Goal: Information Seeking & Learning: Learn about a topic

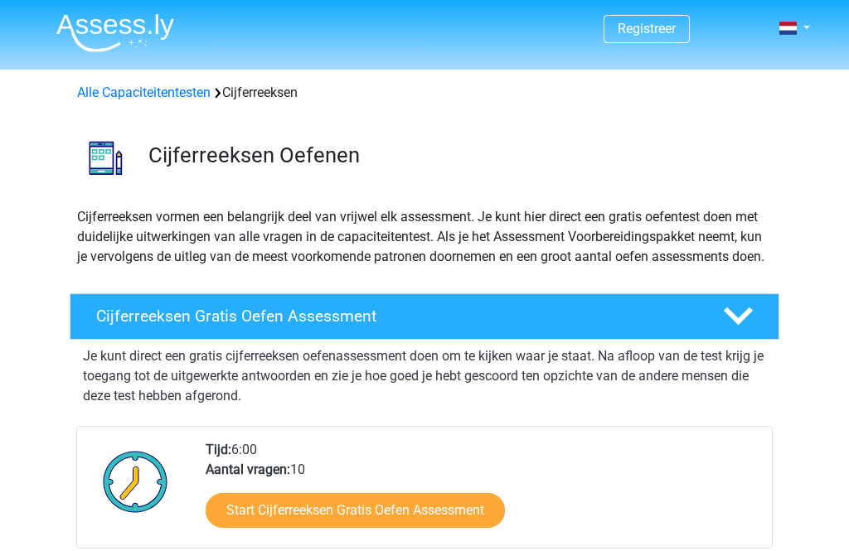
click at [163, 94] on link "Alle Capaciteitentesten" at bounding box center [143, 93] width 133 height 16
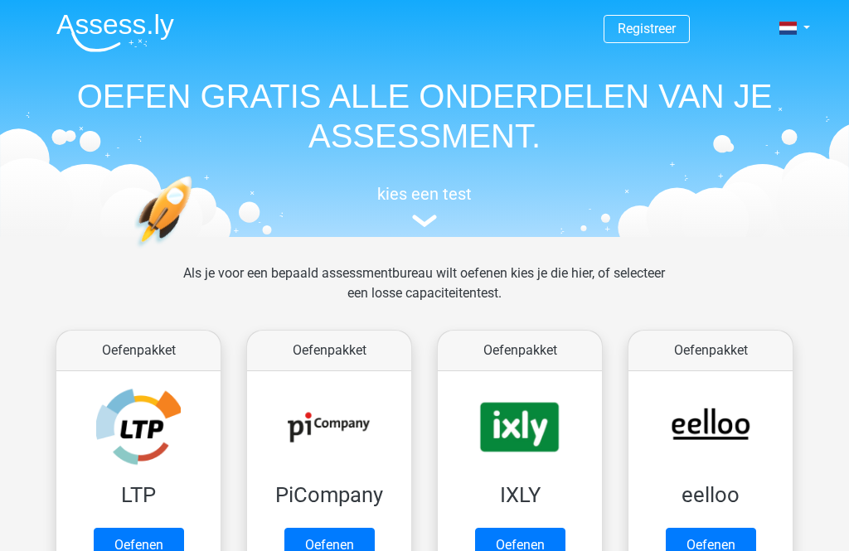
scroll to position [704, 0]
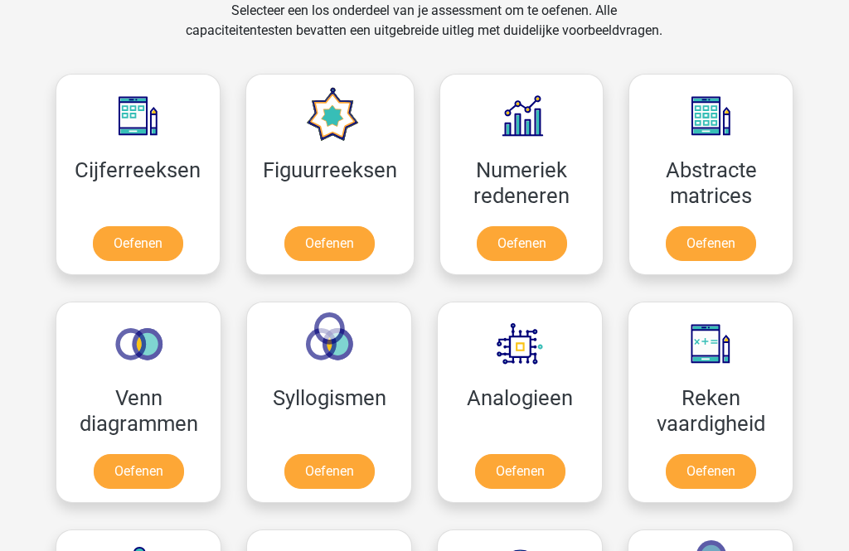
click at [176, 226] on link "Oefenen" at bounding box center [138, 243] width 90 height 35
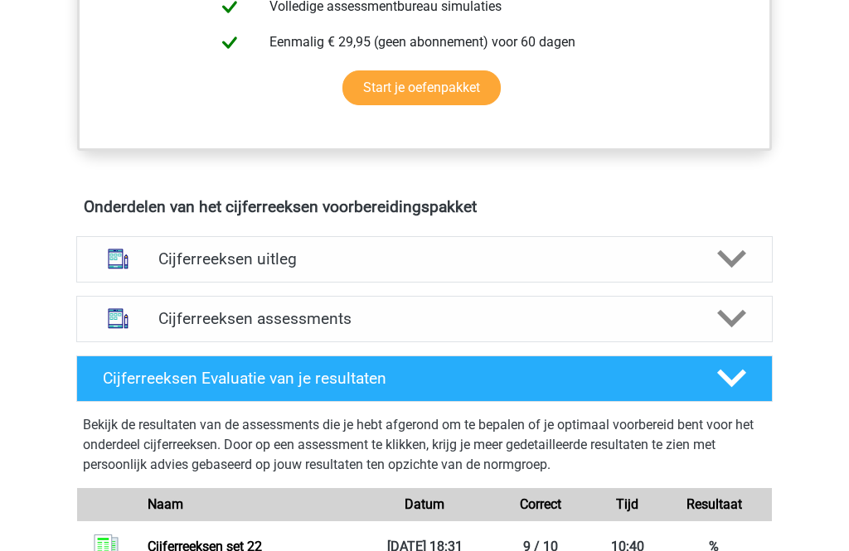
click at [737, 269] on polygon at bounding box center [731, 260] width 29 height 18
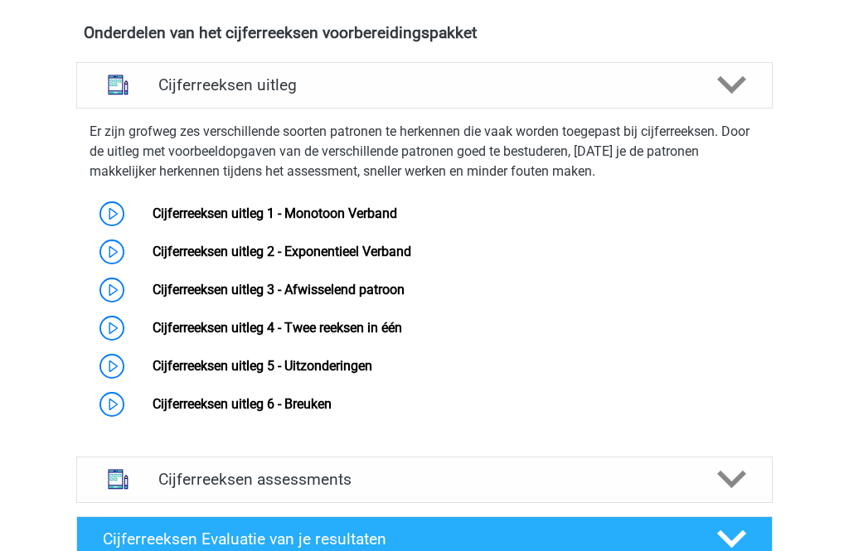
scroll to position [999, 0]
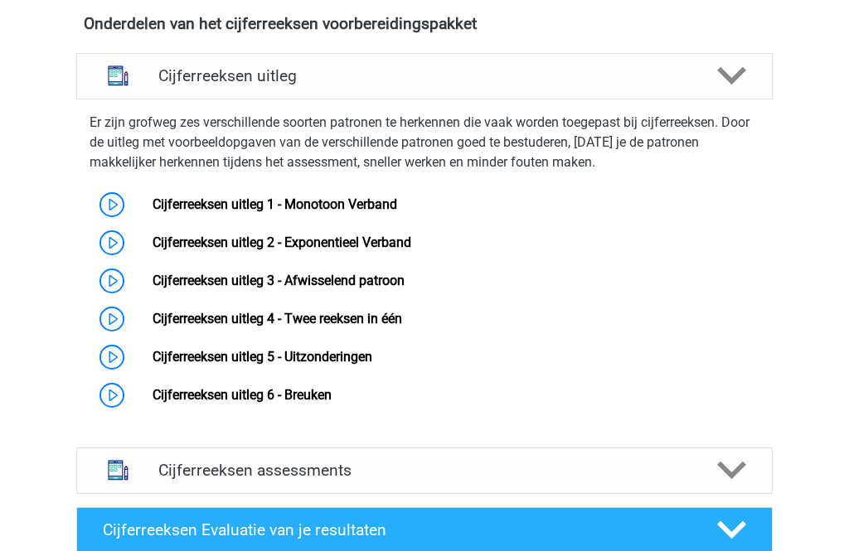
click at [332, 403] on link "Cijferreeksen uitleg 6 - Breuken" at bounding box center [242, 395] width 179 height 16
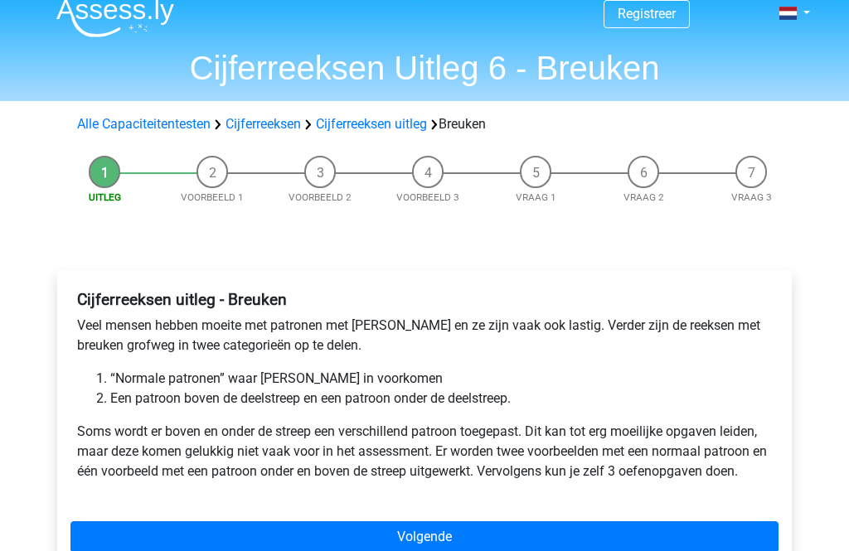
scroll to position [15, 0]
click at [274, 545] on link "Volgende" at bounding box center [424, 537] width 708 height 32
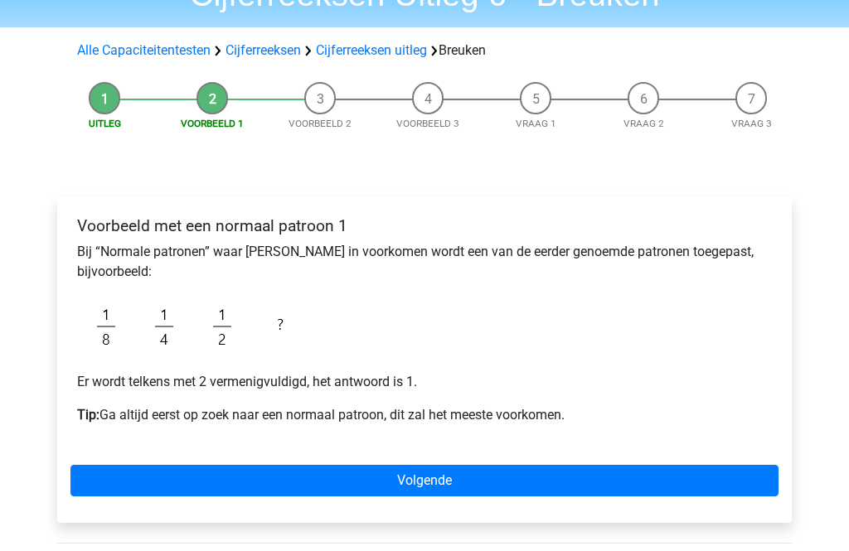
scroll to position [119, 0]
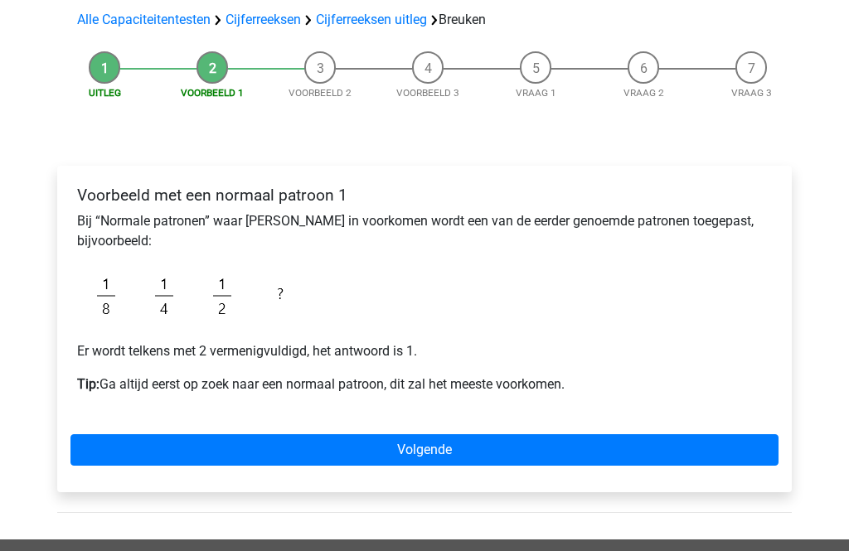
click at [662, 441] on link "Volgende" at bounding box center [424, 450] width 708 height 32
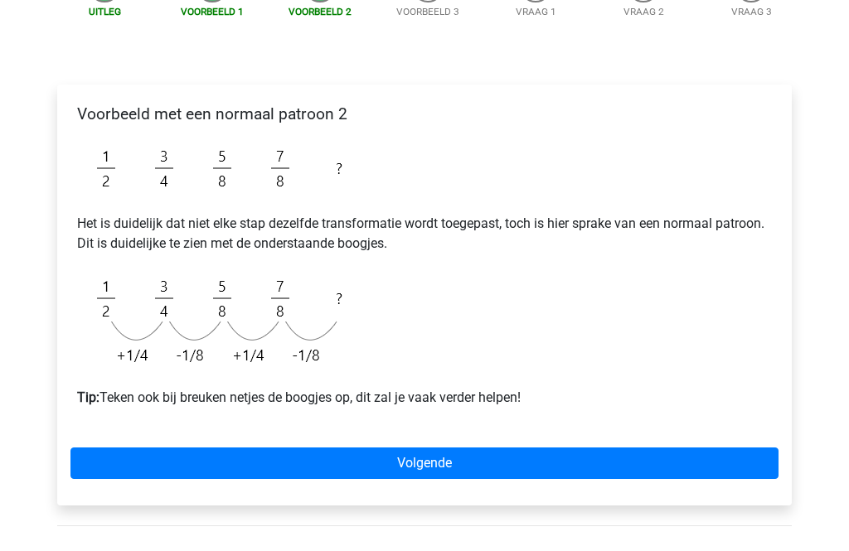
scroll to position [201, 0]
click at [548, 469] on link "Volgende" at bounding box center [424, 464] width 708 height 32
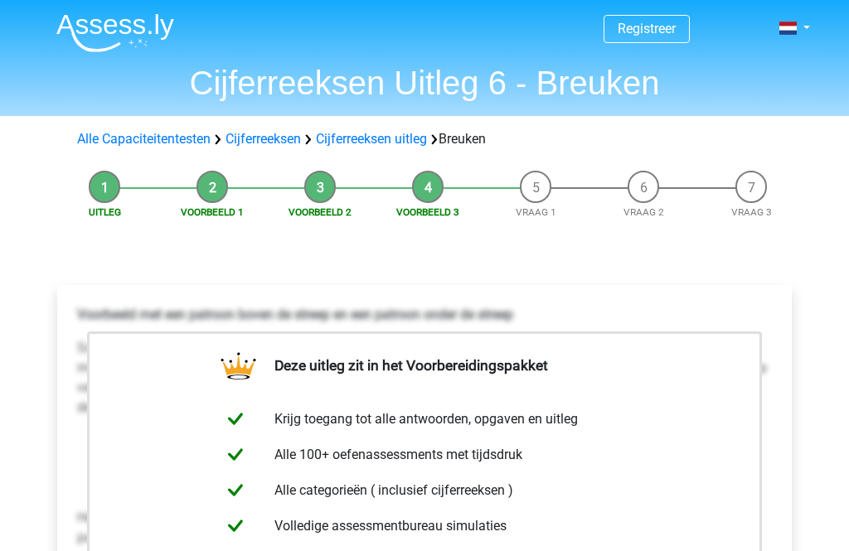
click at [546, 189] on li "Vraag 1" at bounding box center [536, 195] width 108 height 49
click at [544, 191] on li "Vraag 1" at bounding box center [536, 195] width 108 height 49
click at [122, 133] on link "Alle Capaciteitentesten" at bounding box center [143, 139] width 133 height 16
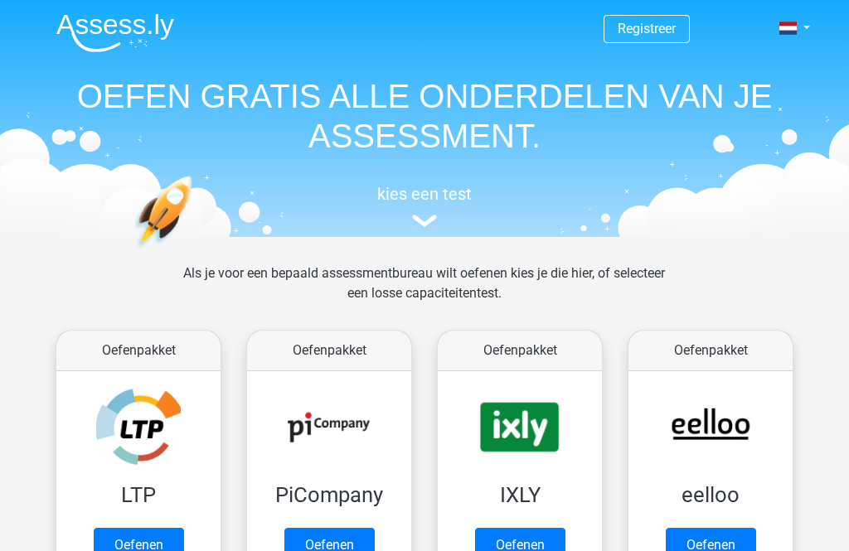
scroll to position [704, 0]
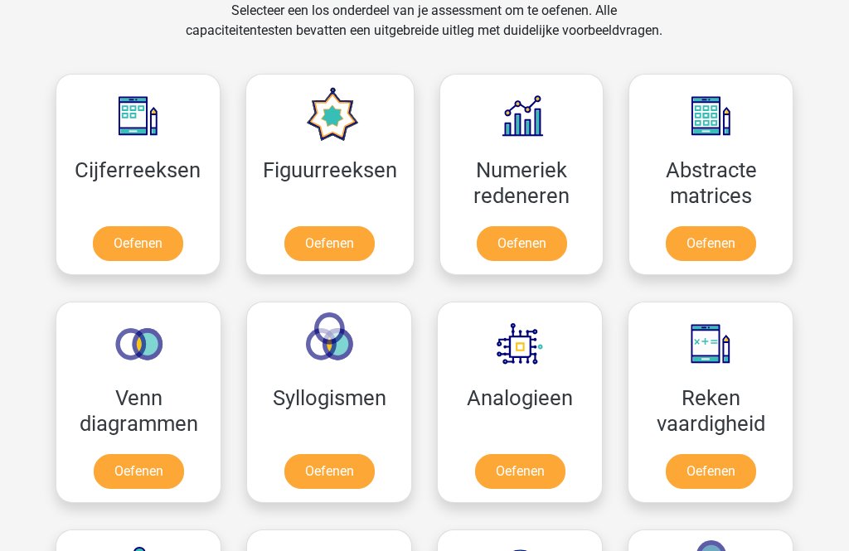
click at [172, 235] on link "Oefenen" at bounding box center [138, 243] width 90 height 35
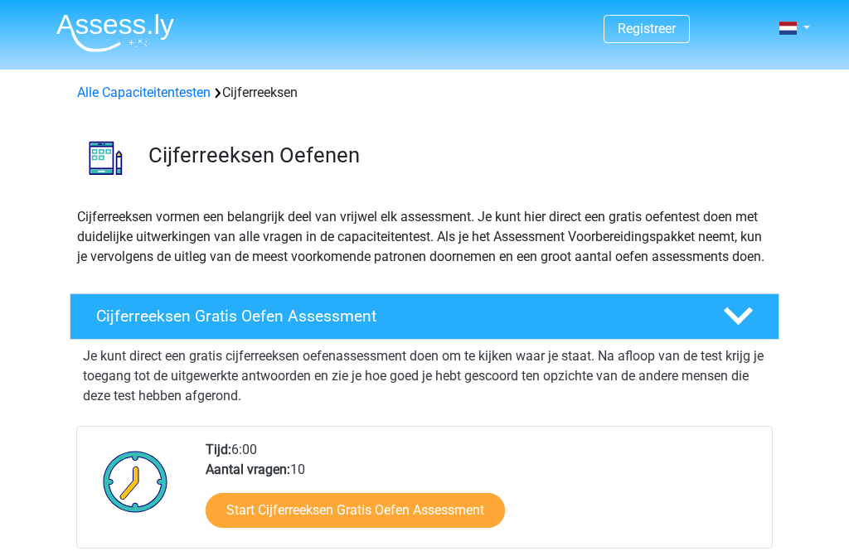
click at [192, 96] on link "Alle Capaciteitentesten" at bounding box center [143, 93] width 133 height 16
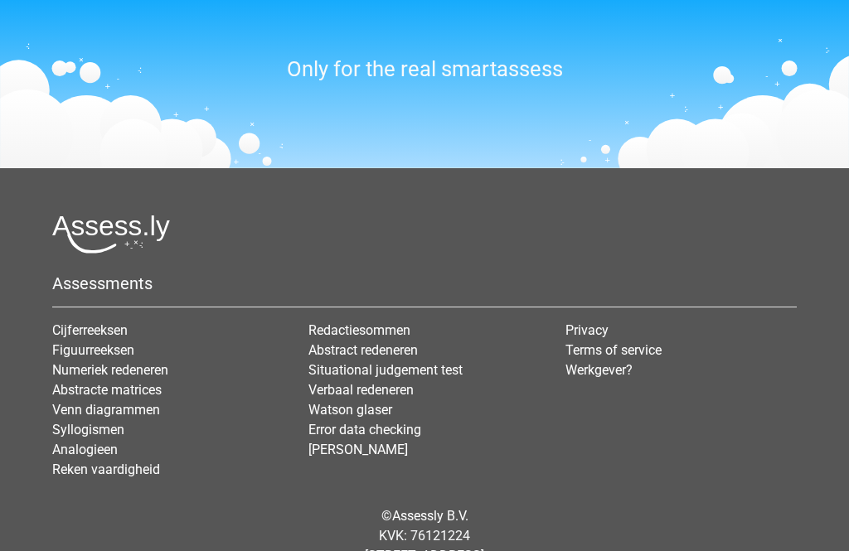
scroll to position [2023, 0]
click at [288, 550] on footer "Assessments Cijferreeksen Figuurreeksen Numeriek redeneren Abstracte matrices V…" at bounding box center [424, 387] width 849 height 438
click at [847, 295] on footer "Assessments Cijferreeksen Figuurreeksen Numeriek redeneren Abstracte matrices V…" at bounding box center [424, 387] width 849 height 438
